Goal: Navigation & Orientation: Find specific page/section

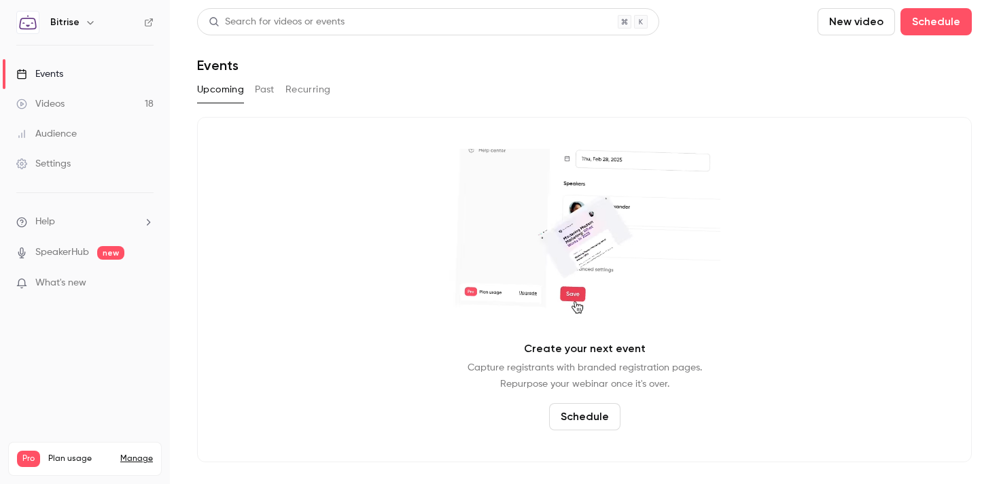
click at [152, 101] on link "Videos 18" at bounding box center [85, 104] width 170 height 30
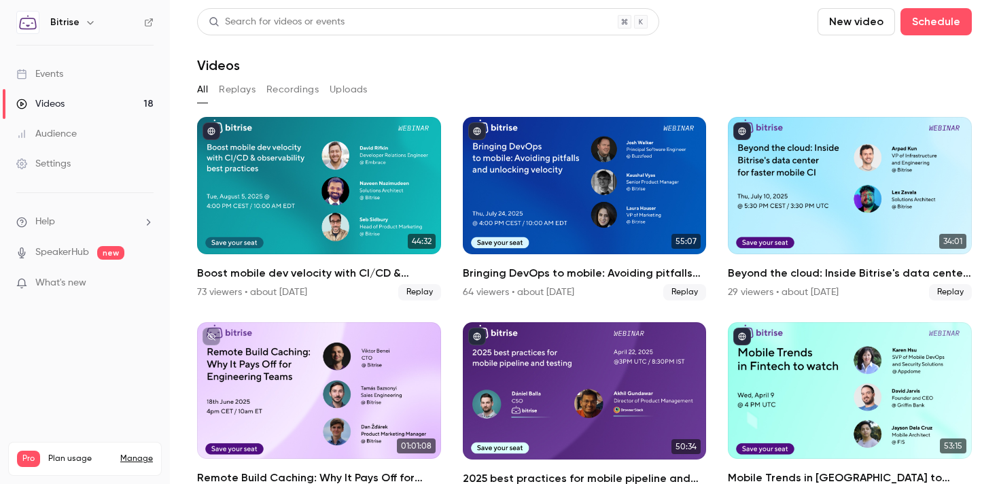
click at [75, 141] on link "Audience" at bounding box center [85, 134] width 170 height 30
